Goal: Find specific page/section: Find specific page/section

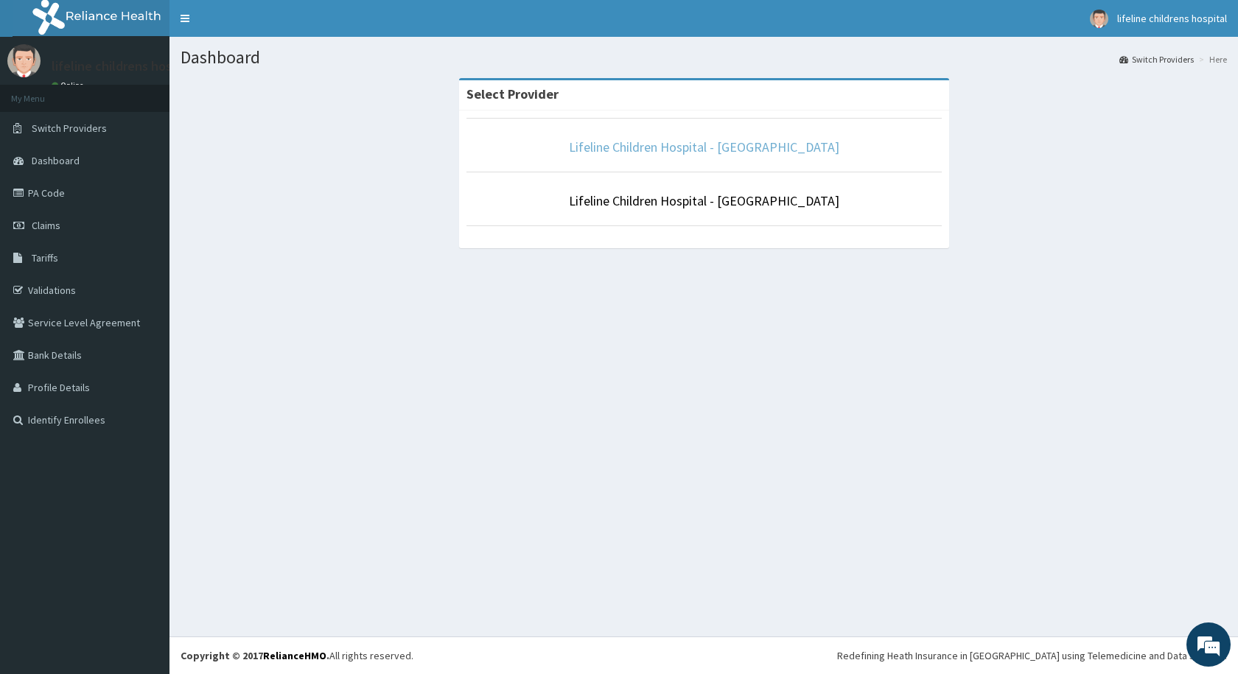
click at [684, 147] on link "Lifeline Children Hospital - [GEOGRAPHIC_DATA]" at bounding box center [704, 147] width 270 height 17
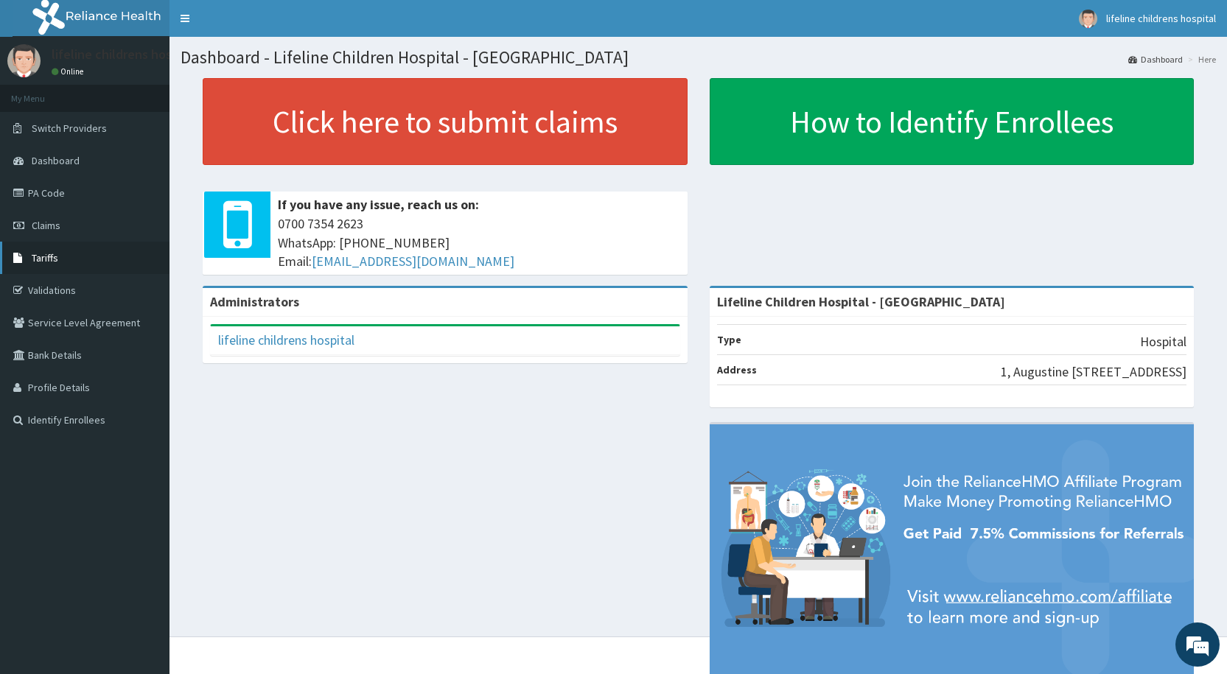
click at [68, 255] on link "Tariffs" at bounding box center [84, 258] width 169 height 32
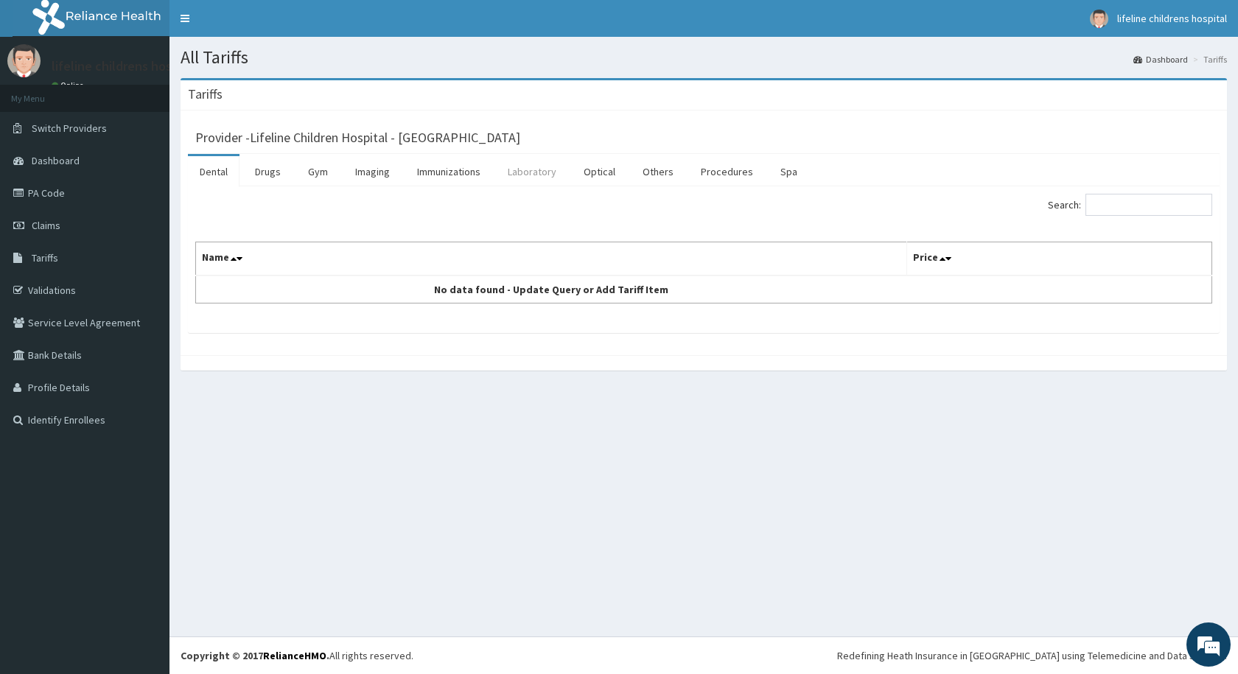
click at [524, 168] on link "Laboratory" at bounding box center [532, 171] width 72 height 31
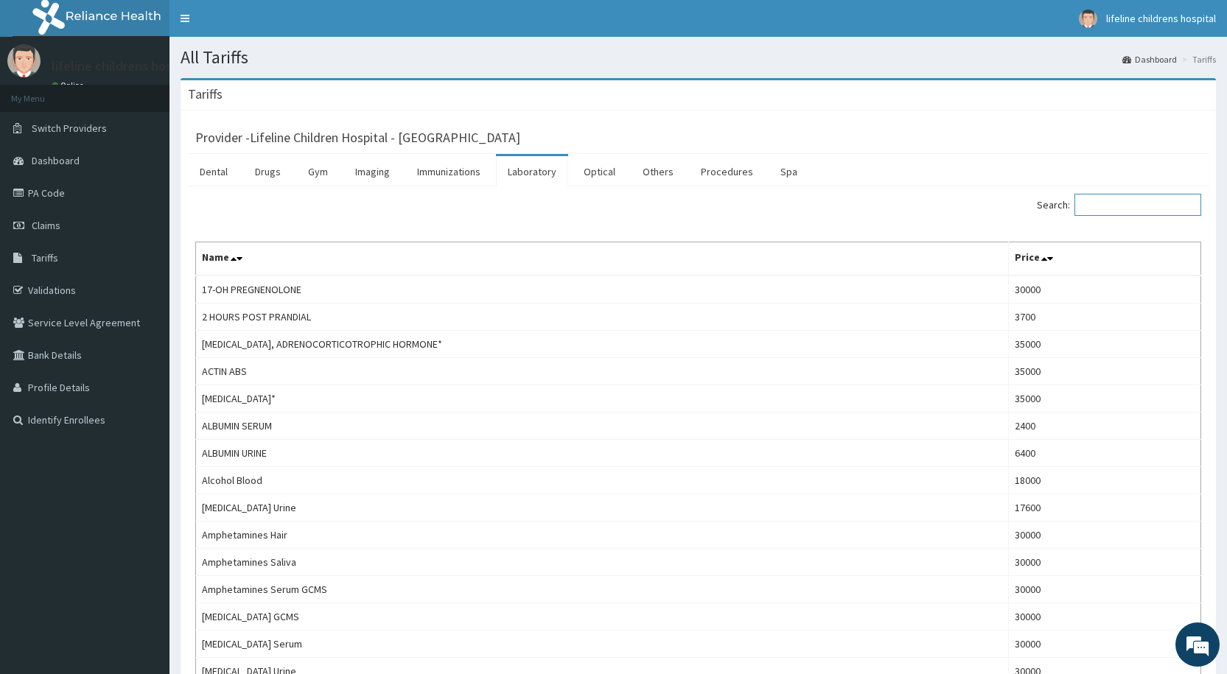
click at [1108, 208] on input "Search:" at bounding box center [1137, 205] width 127 height 22
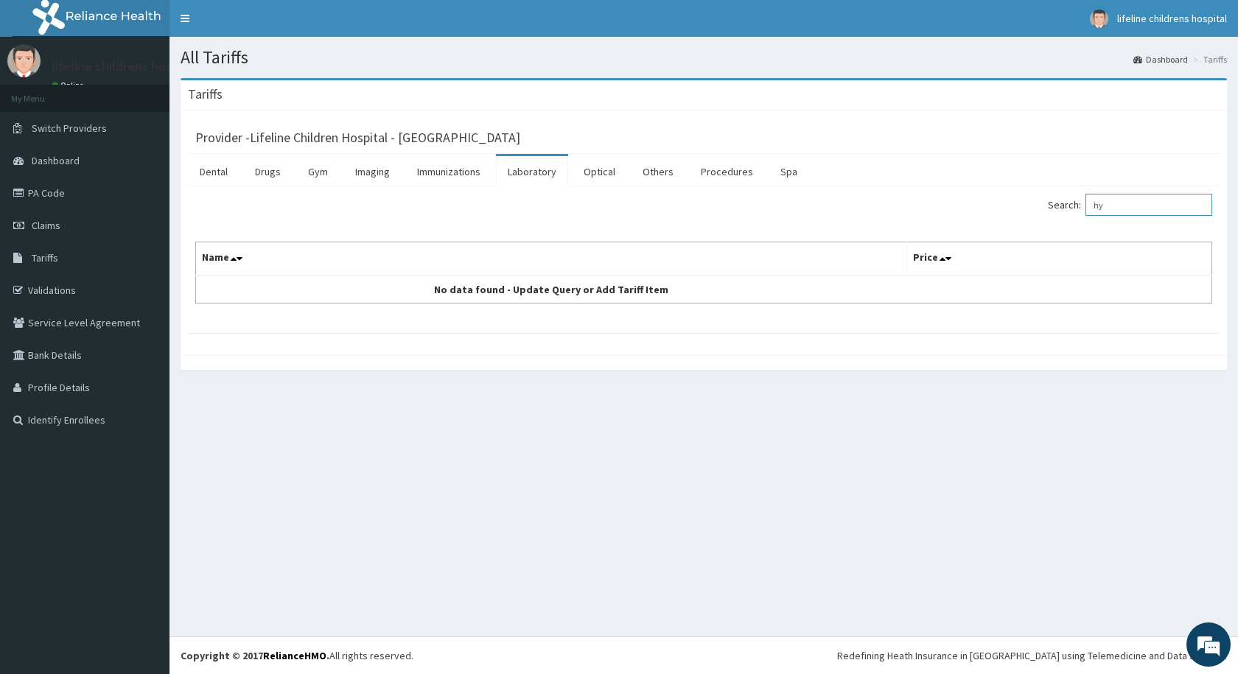
type input "h"
type input "H"
type input "h"
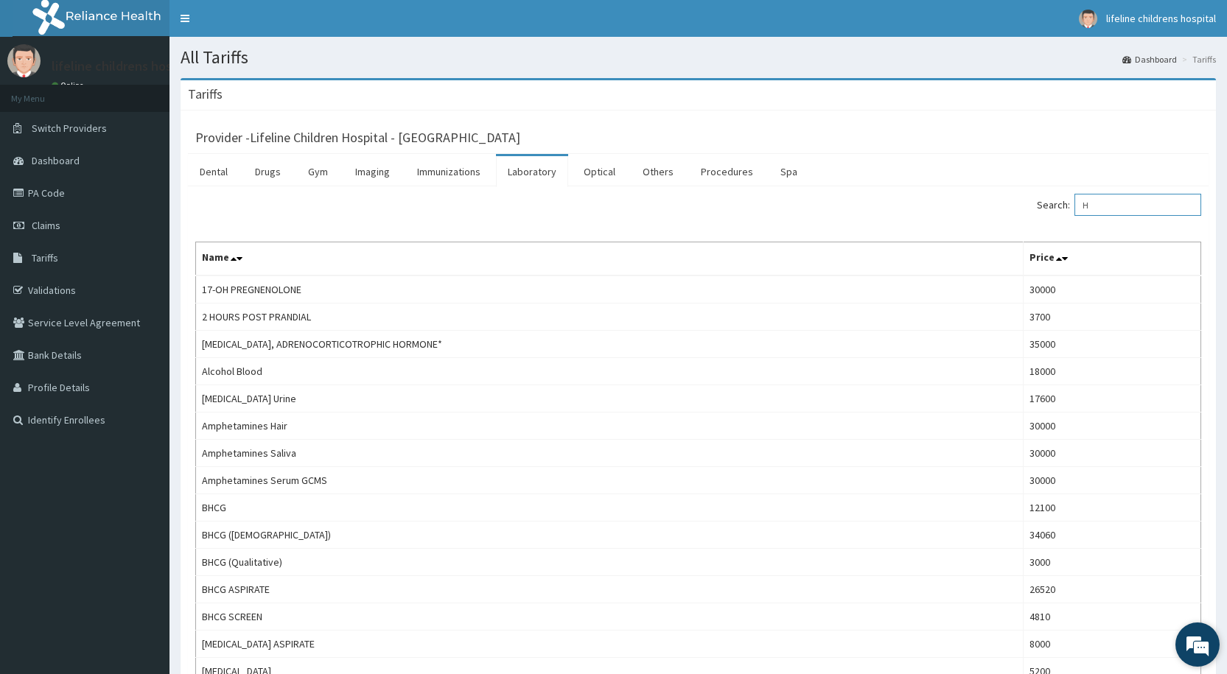
type input "H"
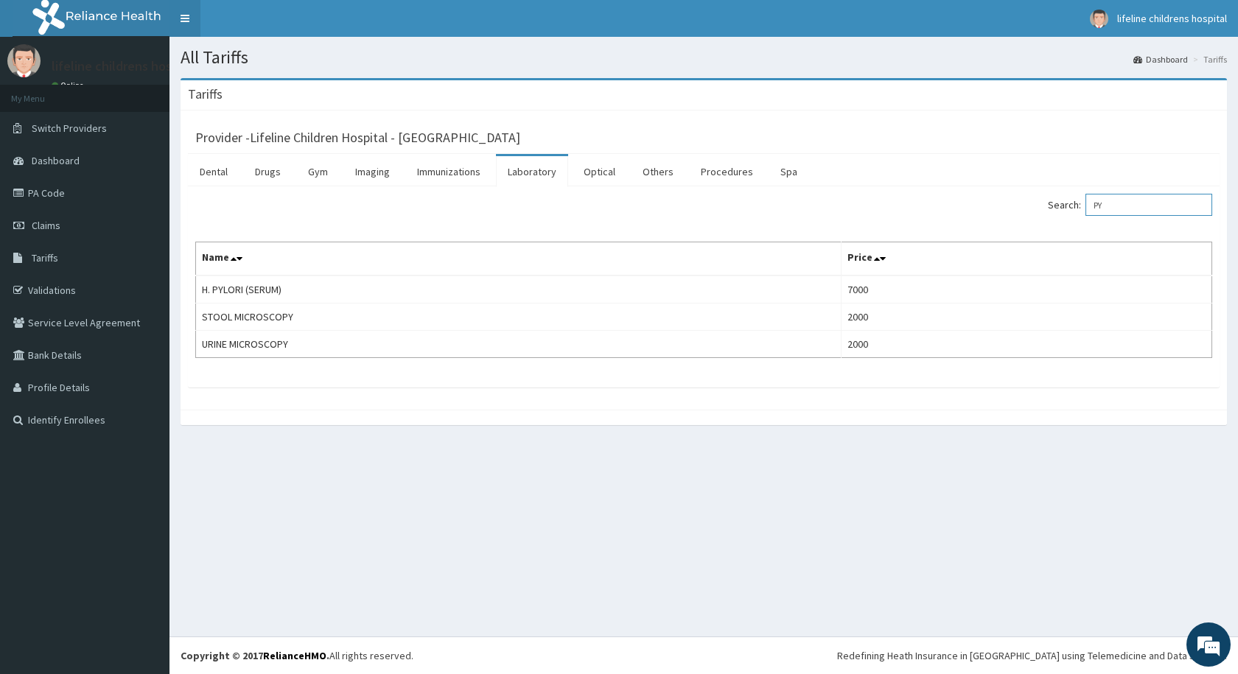
type input "PY"
